Goal: Information Seeking & Learning: Learn about a topic

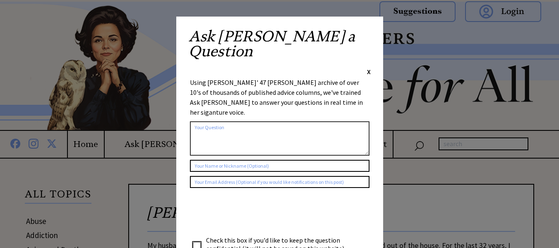
click at [368, 67] on span "X" at bounding box center [369, 71] width 4 height 8
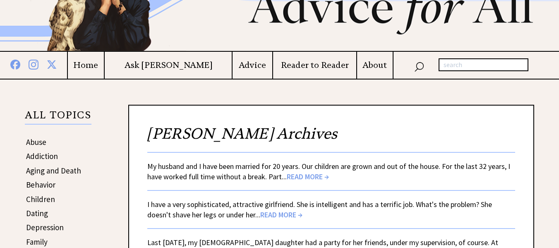
scroll to position [123, 0]
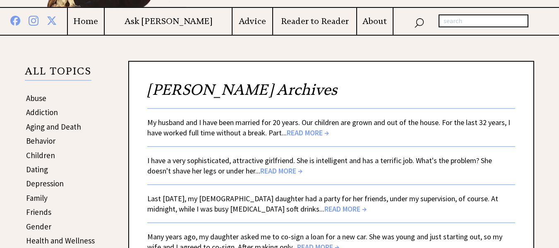
click at [311, 134] on span "READ MORE →" at bounding box center [308, 133] width 42 height 10
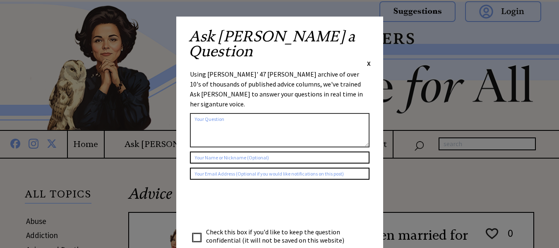
drag, startPoint x: 370, startPoint y: 36, endPoint x: 372, endPoint y: 33, distance: 4.3
click at [371, 34] on div "Ask [PERSON_NAME] a Question X Using [PERSON_NAME]' 47 [PERSON_NAME] archive of…" at bounding box center [279, 152] width 207 height 271
click at [368, 59] on span "X" at bounding box center [369, 63] width 4 height 8
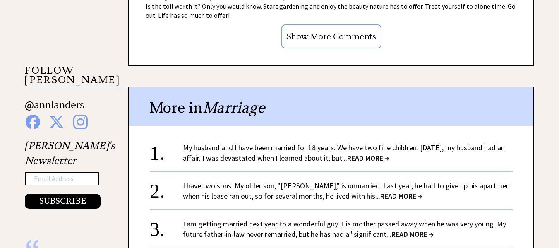
scroll to position [806, 0]
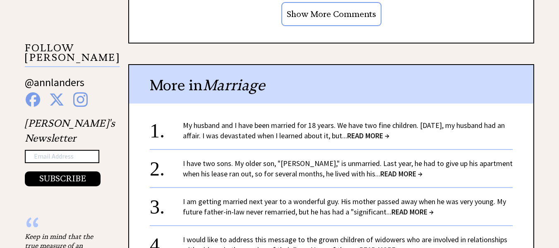
click at [380, 171] on span "READ MORE →" at bounding box center [401, 174] width 42 height 10
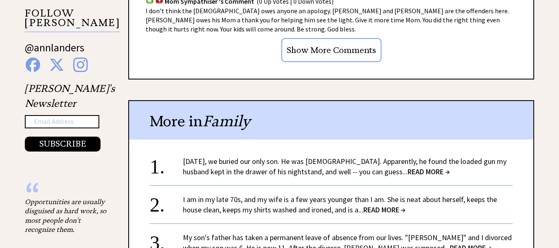
scroll to position [765, 0]
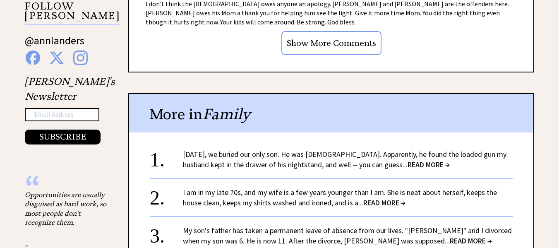
click at [393, 198] on span "READ MORE →" at bounding box center [384, 203] width 42 height 10
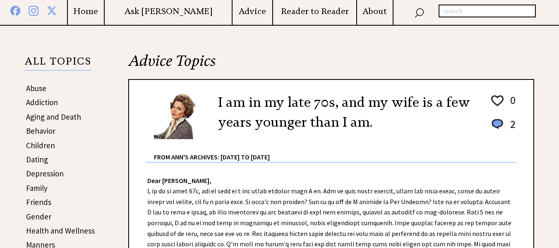
scroll to position [144, 0]
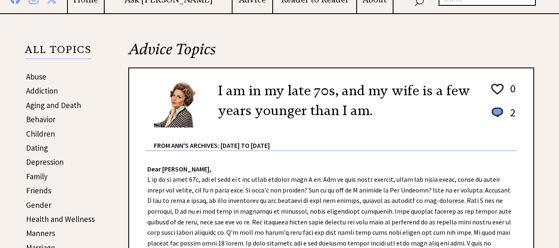
click at [32, 146] on link "Dating" at bounding box center [37, 148] width 22 height 10
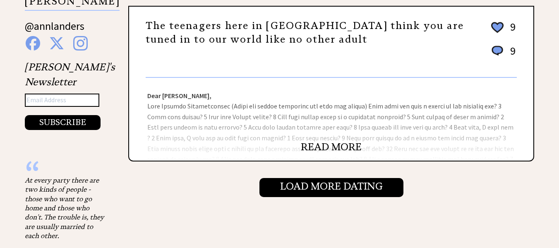
scroll to position [927, 0]
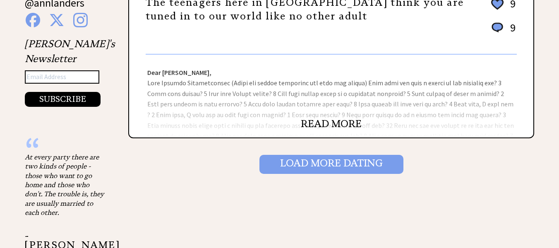
click at [322, 160] on input "Load More Dating" at bounding box center [331, 164] width 144 height 19
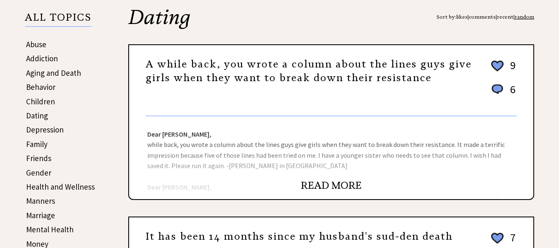
scroll to position [180, 0]
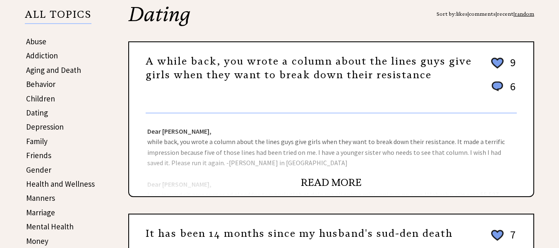
click at [338, 182] on link "READ MORE" at bounding box center [331, 182] width 61 height 12
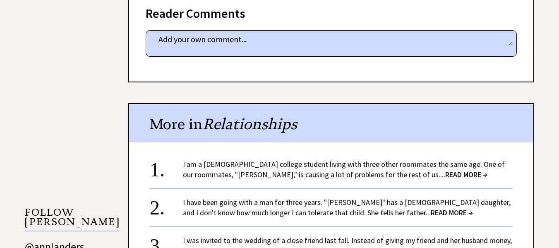
scroll to position [670, 0]
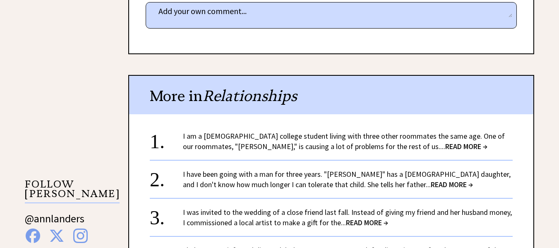
click at [445, 145] on span "READ MORE →" at bounding box center [466, 147] width 42 height 10
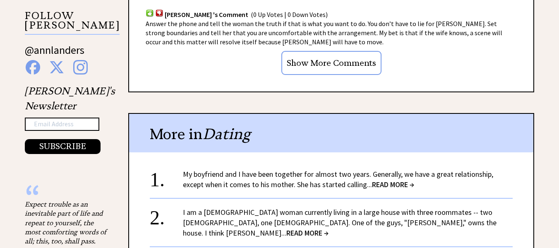
scroll to position [758, 0]
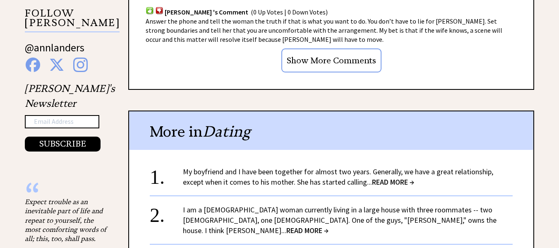
click at [391, 177] on span "READ MORE →" at bounding box center [393, 182] width 42 height 10
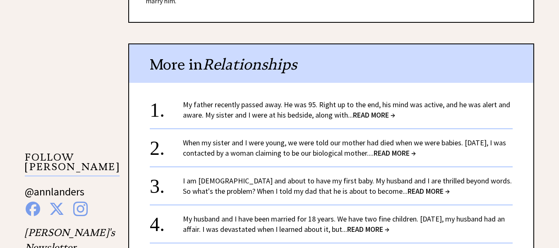
scroll to position [744, 0]
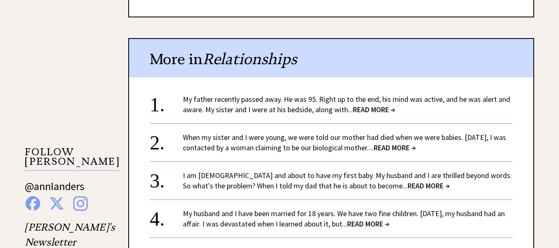
click at [408, 186] on span "READ MORE →" at bounding box center [429, 186] width 42 height 10
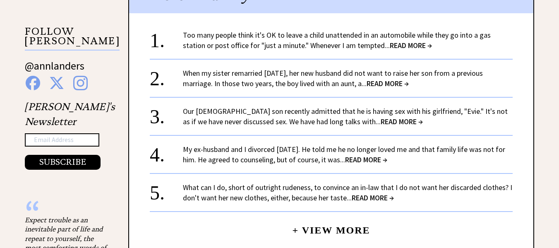
scroll to position [826, 0]
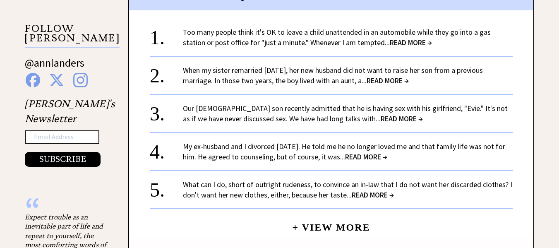
click at [378, 194] on span "READ MORE →" at bounding box center [373, 195] width 42 height 10
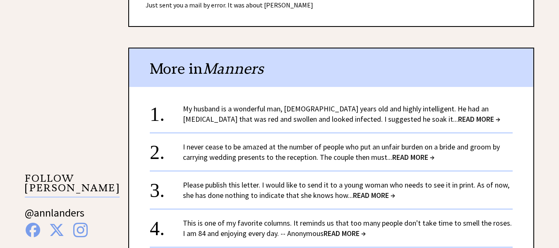
scroll to position [720, 0]
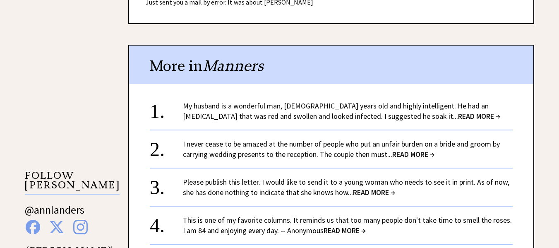
click at [458, 117] on span "READ MORE →" at bounding box center [479, 116] width 42 height 10
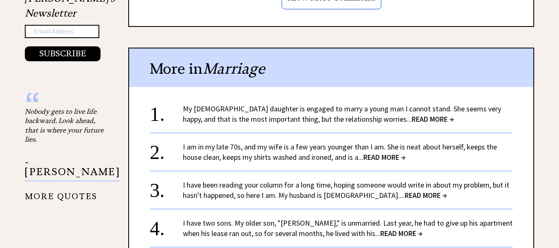
scroll to position [851, 0]
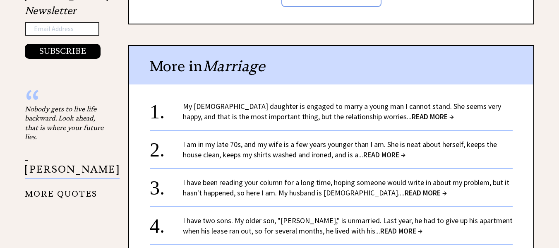
click at [405, 188] on span "READ MORE →" at bounding box center [426, 193] width 42 height 10
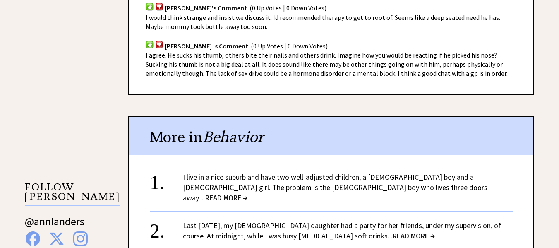
scroll to position [695, 0]
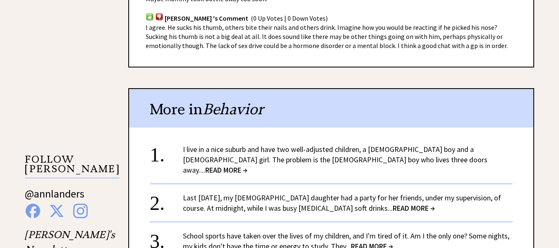
click at [247, 165] on span "READ MORE →" at bounding box center [226, 170] width 42 height 10
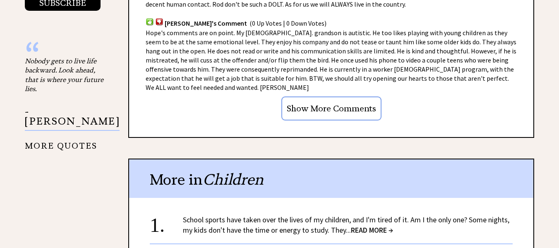
scroll to position [1049, 0]
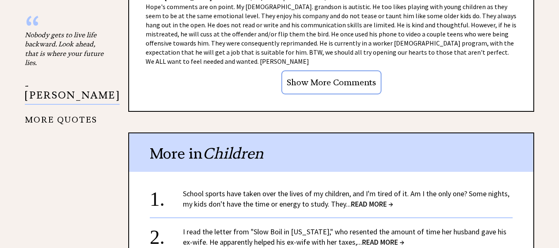
click at [370, 199] on span "READ MORE →" at bounding box center [372, 204] width 42 height 10
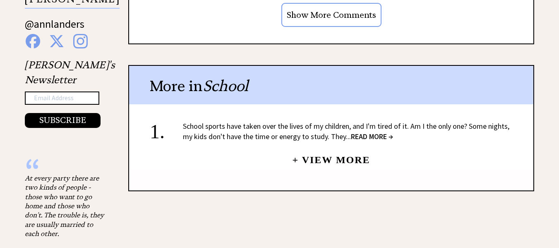
scroll to position [925, 0]
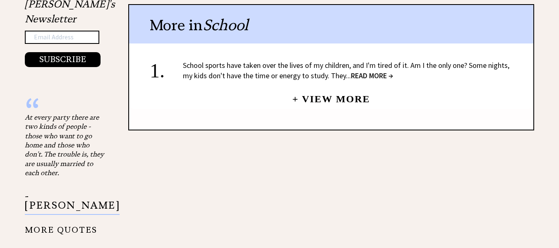
click at [354, 98] on link "+ View More" at bounding box center [331, 95] width 78 height 18
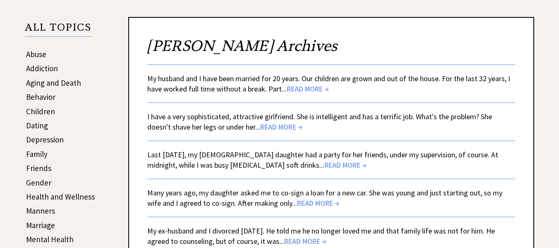
scroll to position [171, 0]
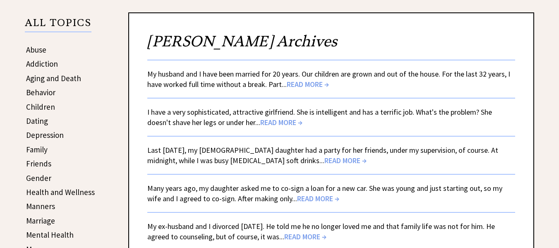
click at [324, 158] on span "READ MORE →" at bounding box center [345, 161] width 42 height 10
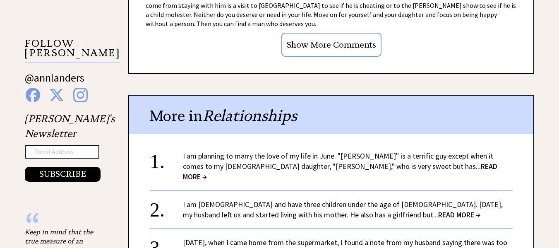
scroll to position [813, 0]
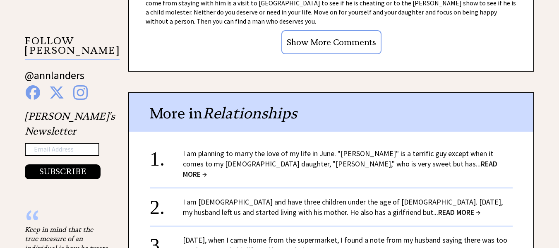
click at [391, 245] on span "READ MORE →" at bounding box center [374, 250] width 42 height 10
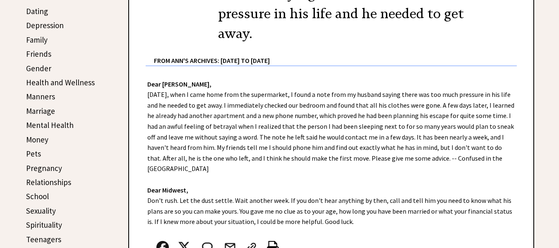
scroll to position [254, 0]
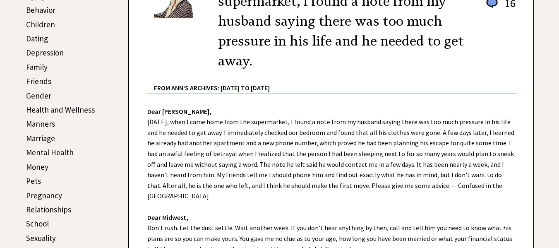
click at [38, 124] on link "Manners" at bounding box center [40, 124] width 29 height 10
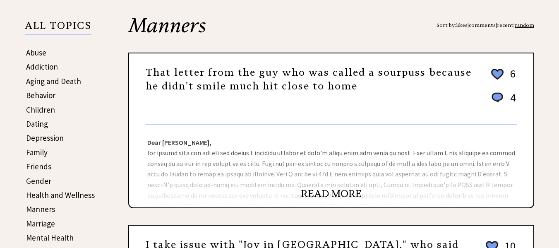
scroll to position [177, 0]
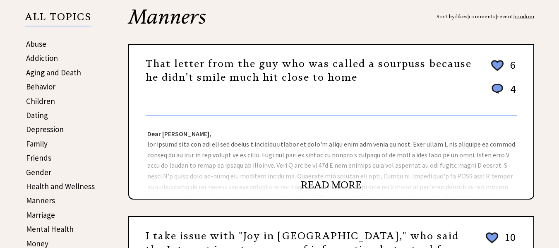
click at [413, 60] on link "That letter from the guy who was called a sourpuss because he didn't smile much…" at bounding box center [309, 71] width 326 height 26
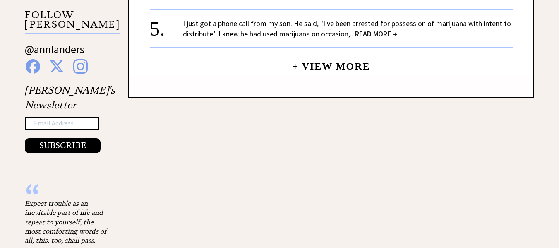
scroll to position [842, 0]
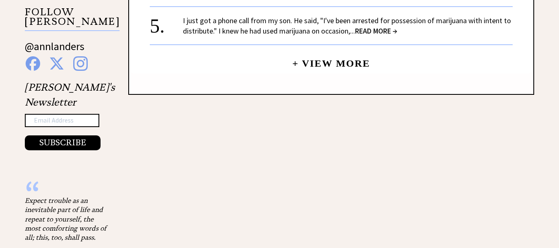
click at [358, 63] on link "+ View More" at bounding box center [331, 60] width 78 height 18
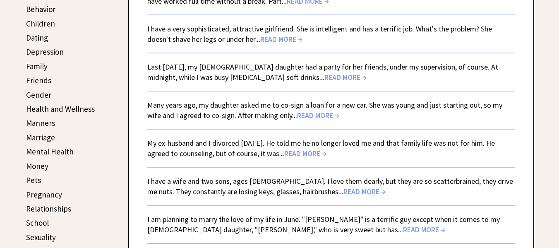
scroll to position [259, 0]
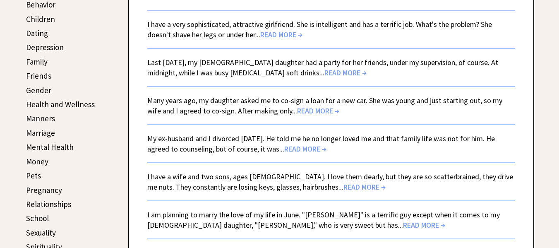
click at [343, 183] on span "READ MORE →" at bounding box center [364, 187] width 42 height 10
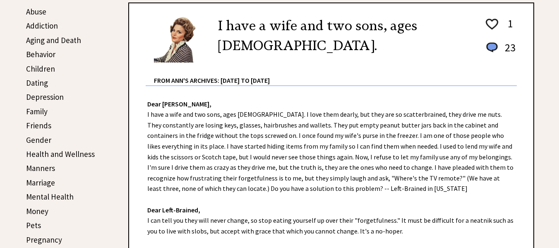
scroll to position [204, 0]
